Goal: Browse casually

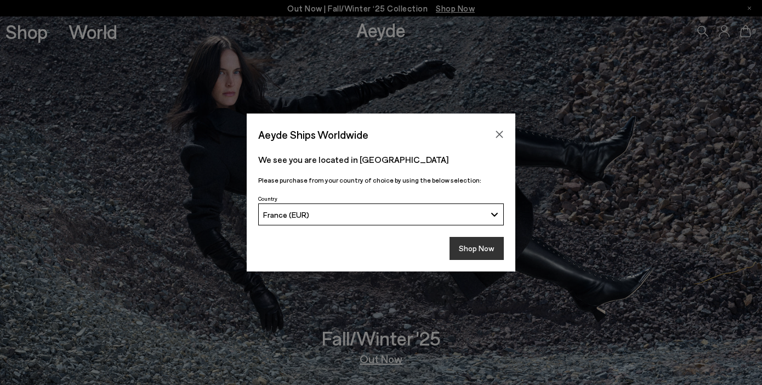
click at [492, 249] on button "Shop Now" at bounding box center [477, 248] width 54 height 23
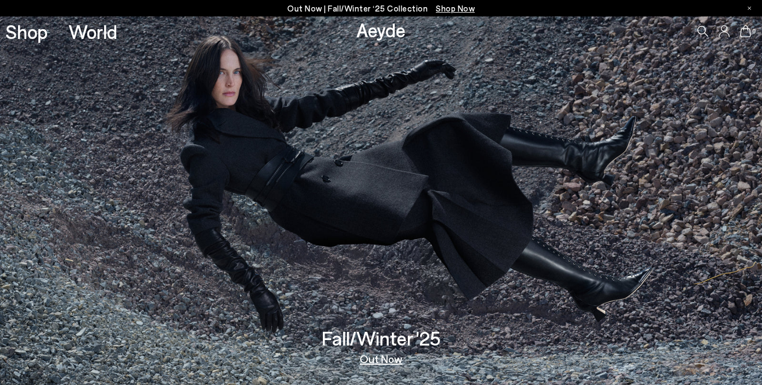
click at [385, 358] on link "Out Now" at bounding box center [381, 358] width 43 height 11
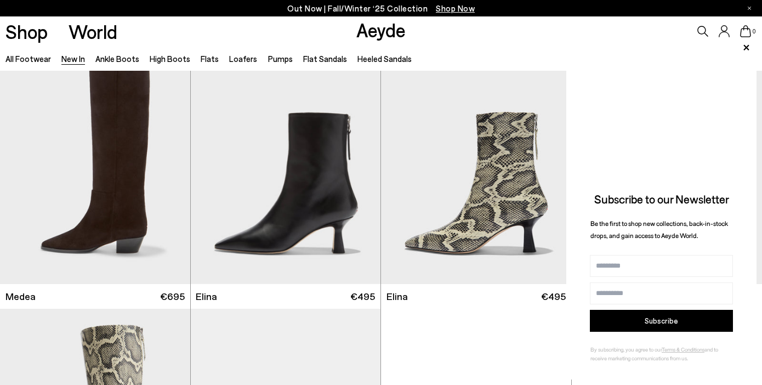
scroll to position [820, 0]
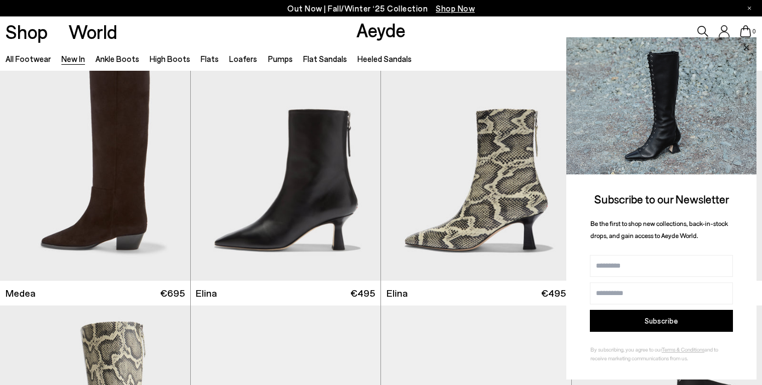
click at [747, 44] on icon at bounding box center [746, 48] width 14 height 14
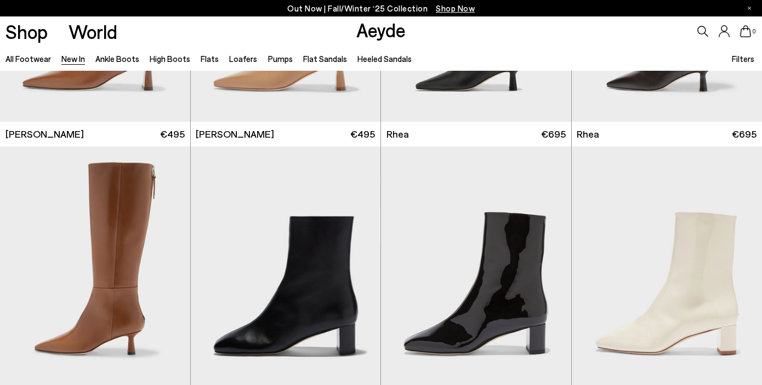
scroll to position [2034, 0]
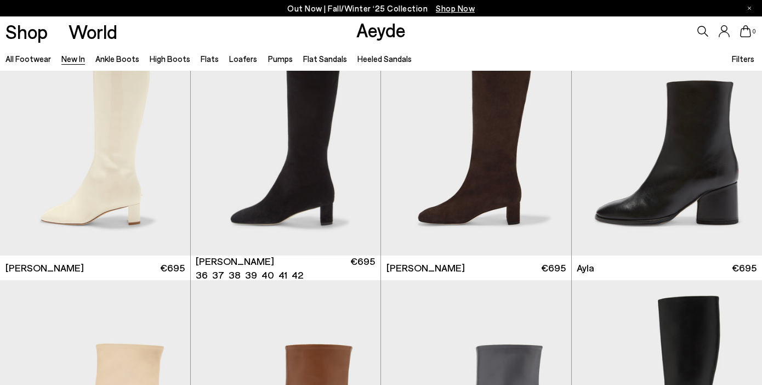
scroll to position [2692, 0]
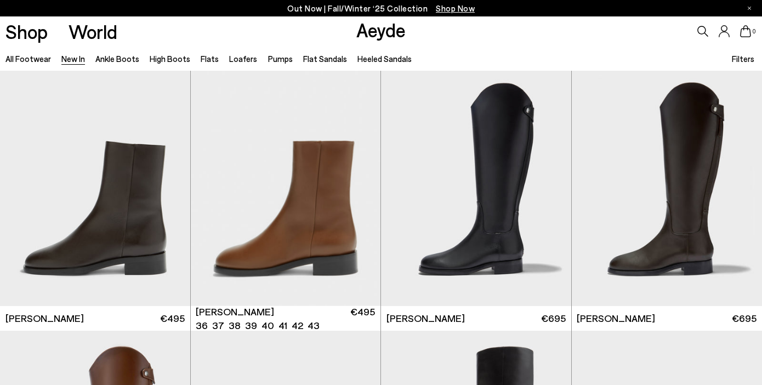
scroll to position [4487, 0]
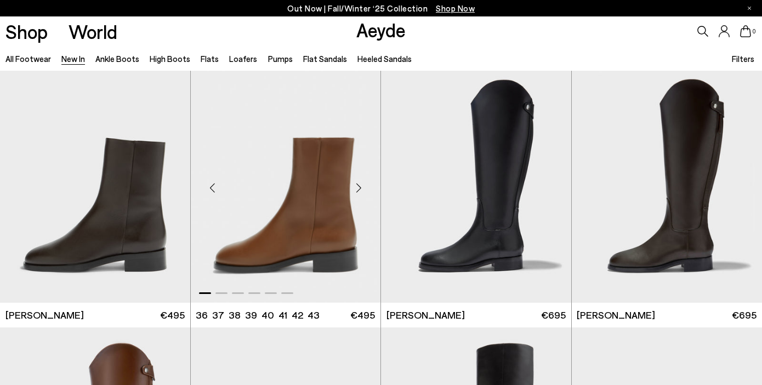
click at [359, 182] on div "Next slide" at bounding box center [358, 187] width 33 height 33
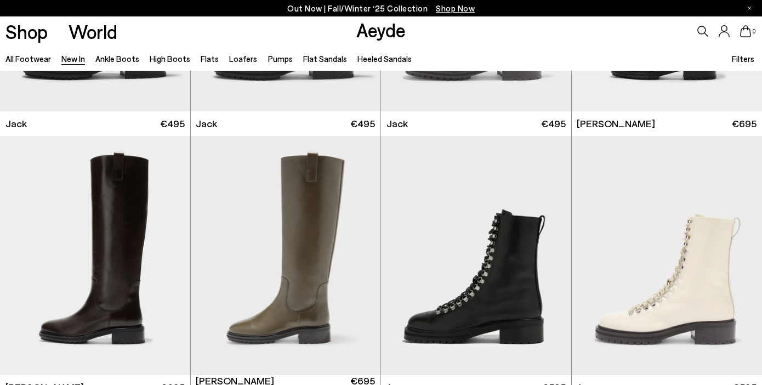
scroll to position [5471, 0]
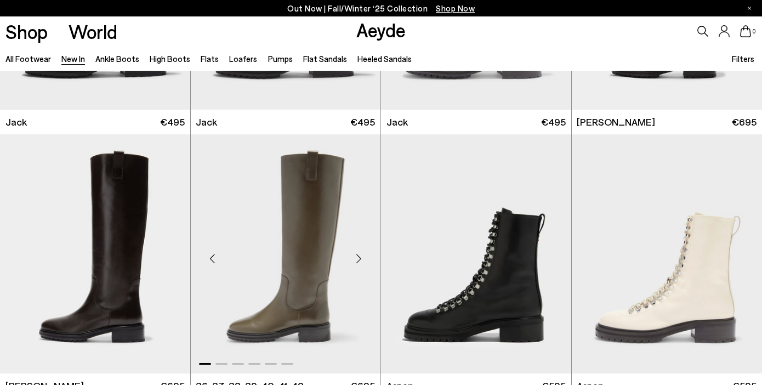
click at [365, 259] on div "Next slide" at bounding box center [358, 258] width 33 height 33
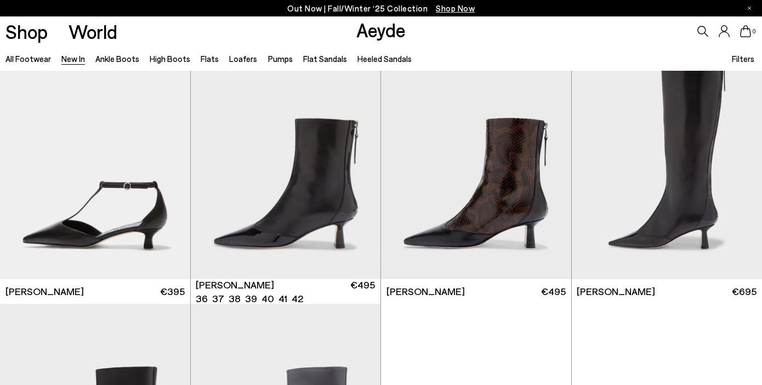
scroll to position [8204, 0]
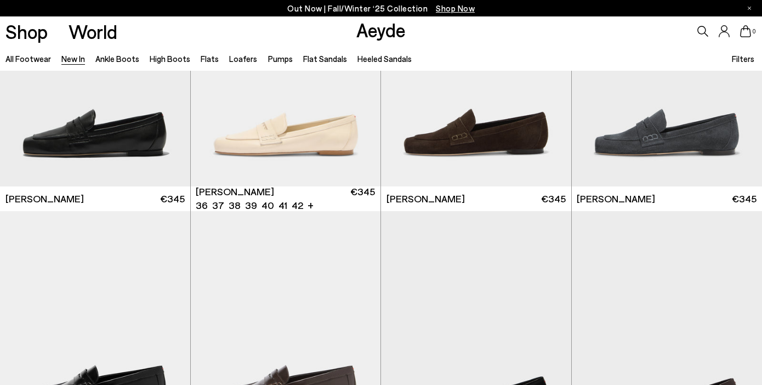
scroll to position [9875, 0]
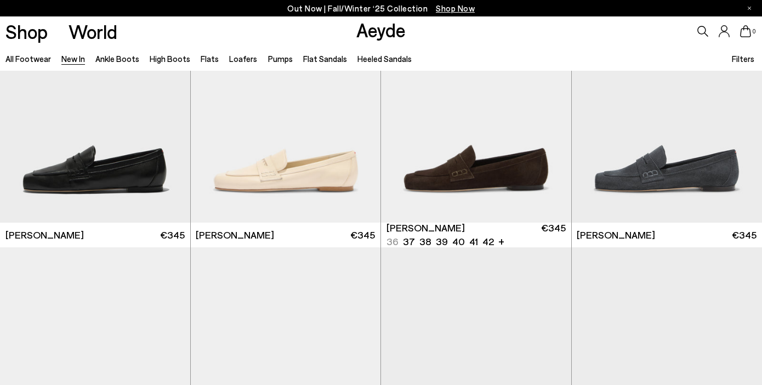
scroll to position [9840, 0]
